Goal: Find specific page/section: Find specific page/section

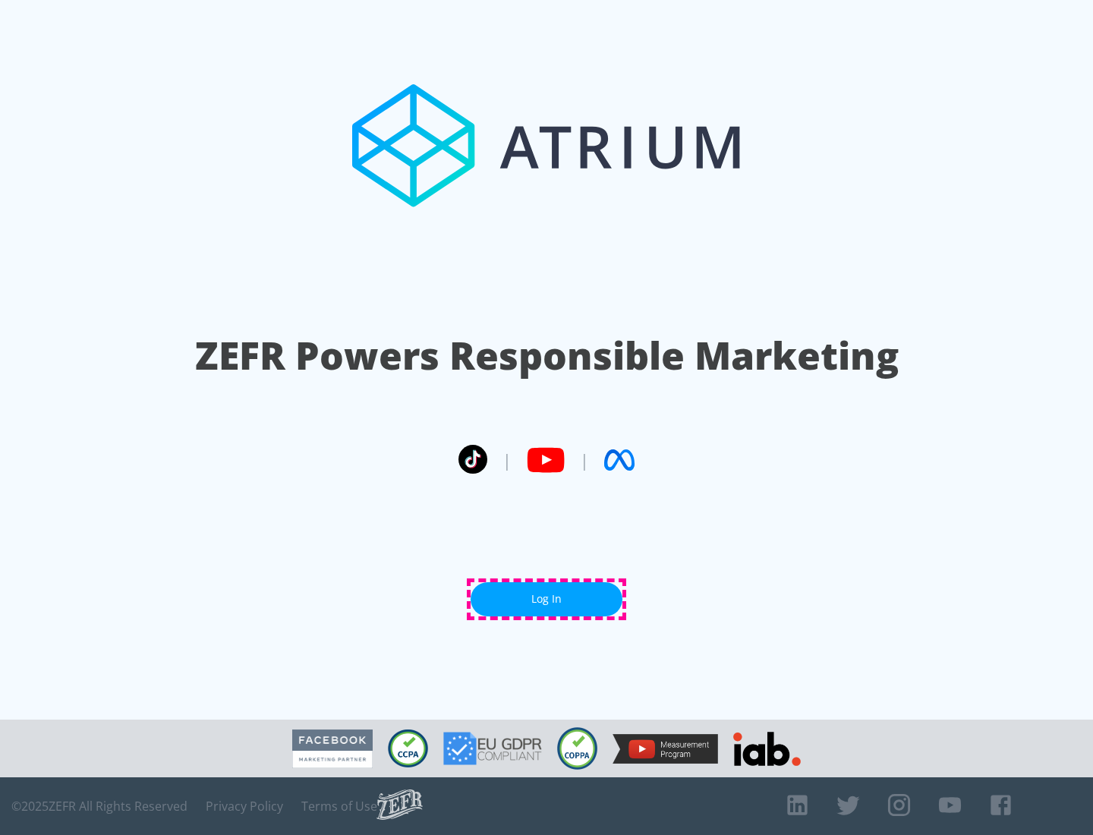
click at [546, 599] on link "Log In" at bounding box center [547, 599] width 152 height 34
